Goal: Find contact information: Find contact information

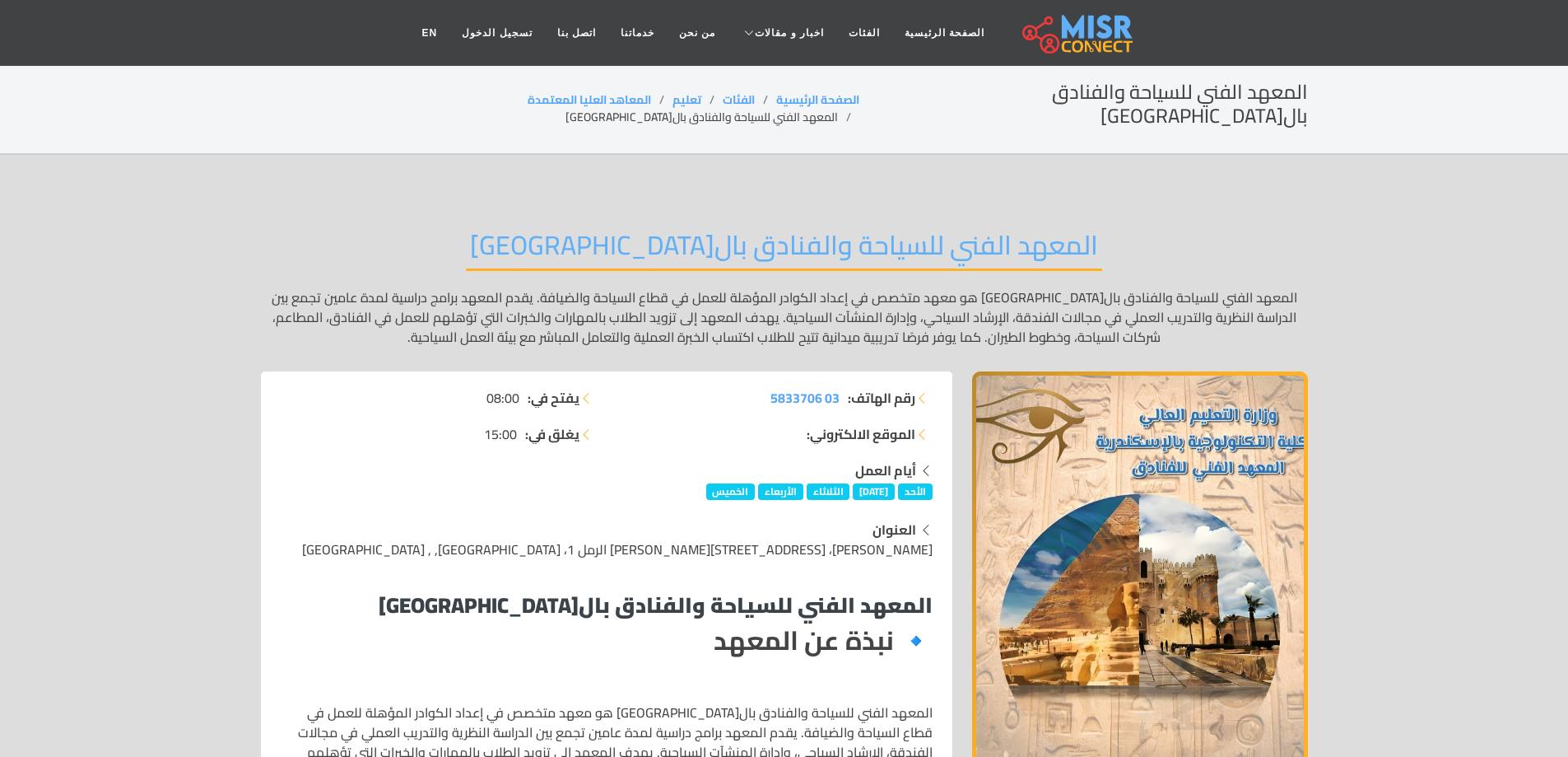
drag, startPoint x: 0, startPoint y: 0, endPoint x: 1371, endPoint y: 213, distance: 1387.4
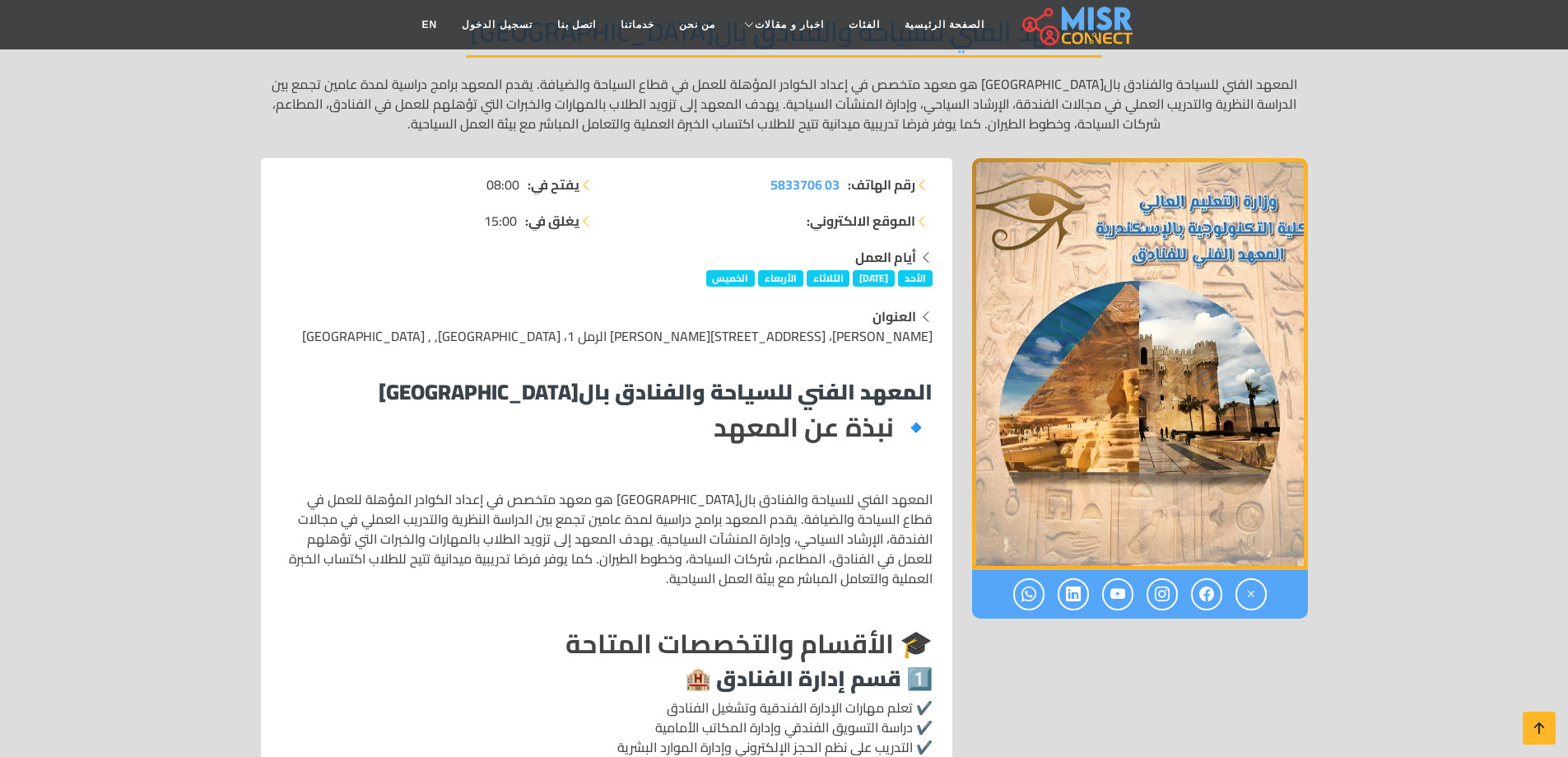
scroll to position [411, 0]
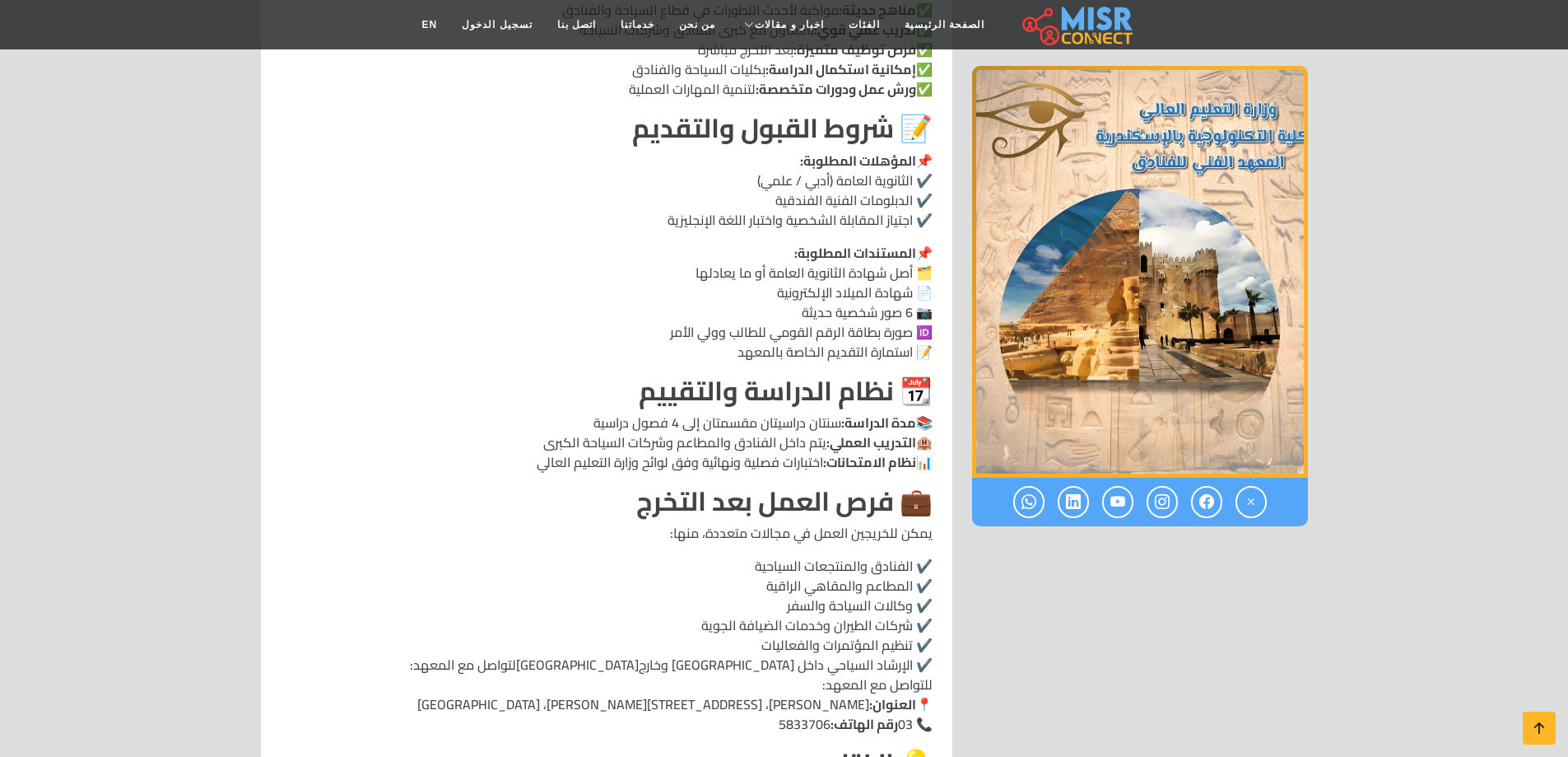
scroll to position [1647, 0]
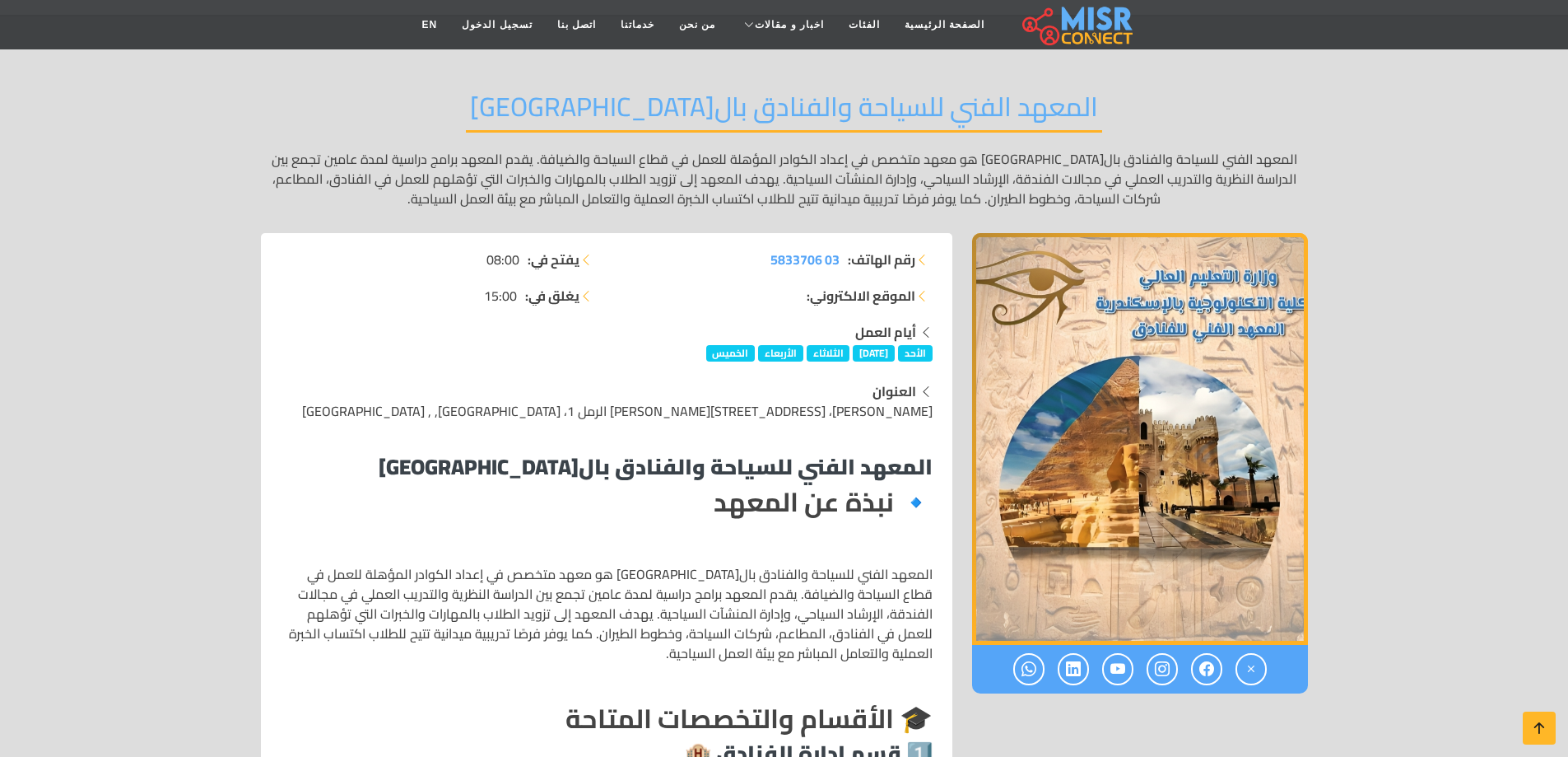
scroll to position [137, 0]
drag, startPoint x: 881, startPoint y: 386, endPoint x: 951, endPoint y: 386, distance: 70.0
